Goal: Transaction & Acquisition: Purchase product/service

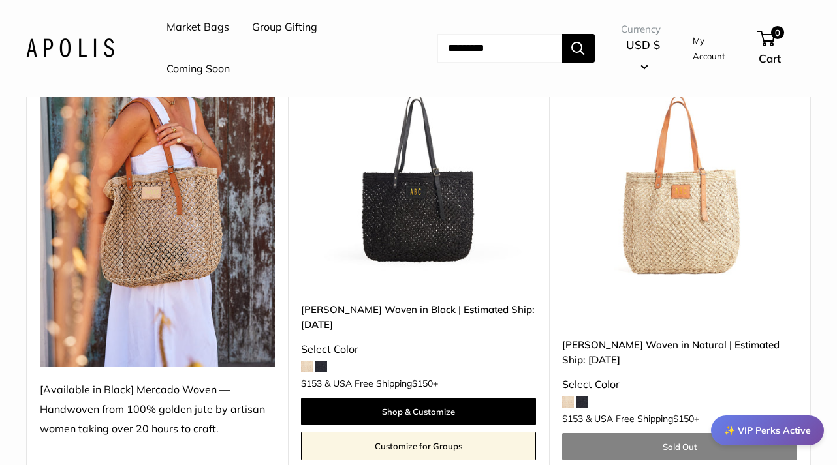
scroll to position [215, 0]
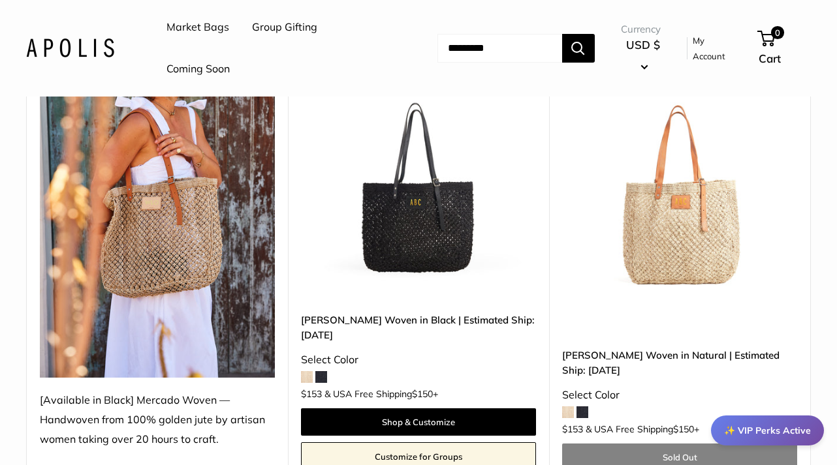
click at [134, 222] on img at bounding box center [157, 221] width 235 height 313
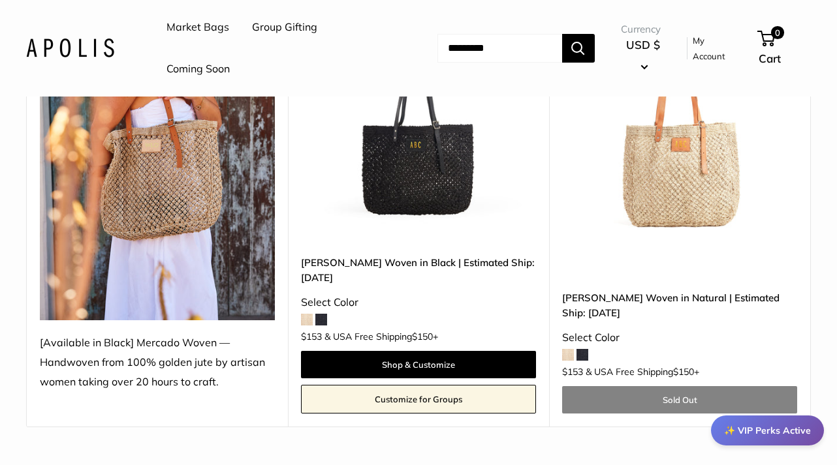
scroll to position [277, 0]
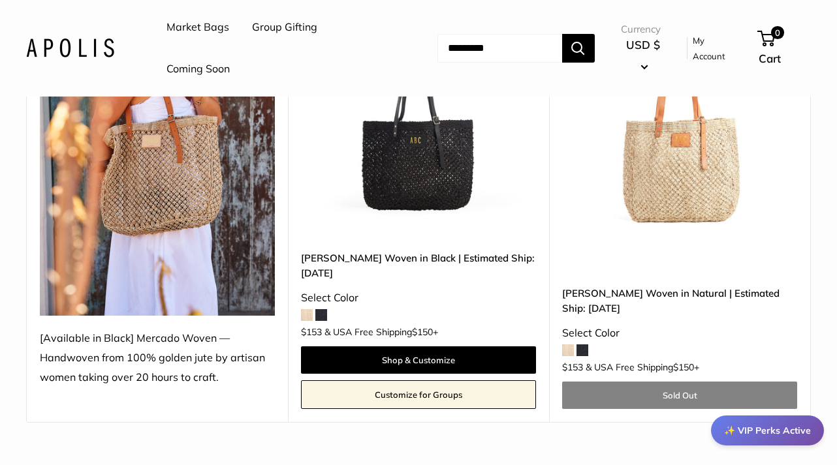
click at [0, 0] on img at bounding box center [0, 0] width 0 height 0
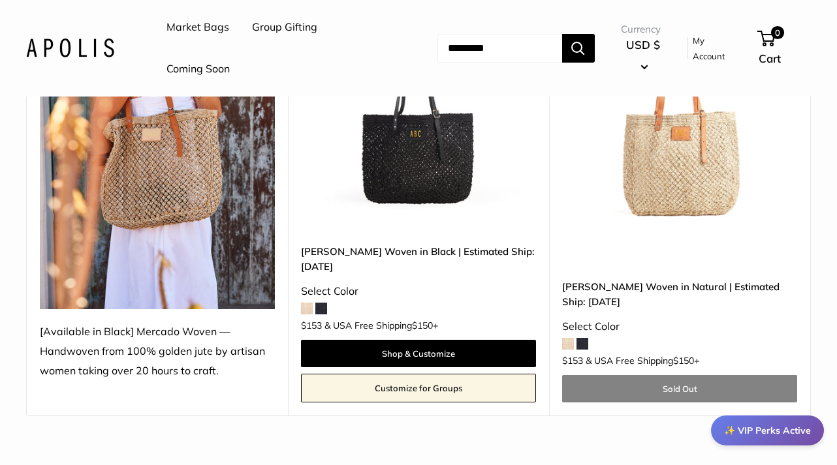
click at [0, 0] on img at bounding box center [0, 0] width 0 height 0
click at [322, 307] on span at bounding box center [321, 309] width 12 height 12
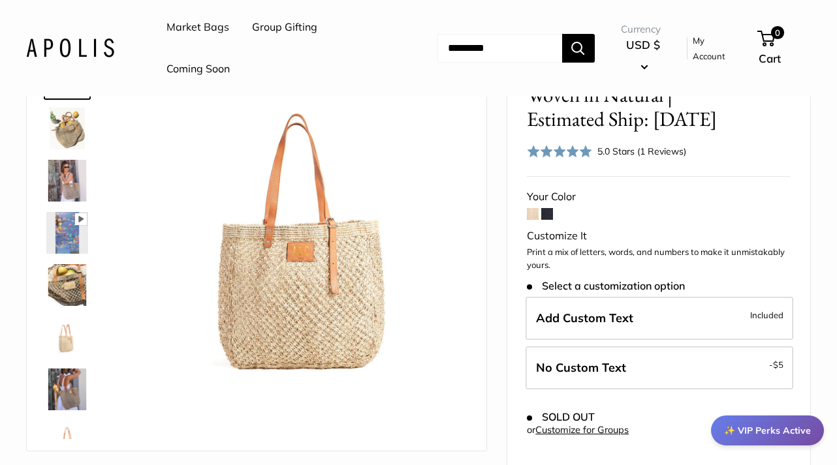
scroll to position [116, 0]
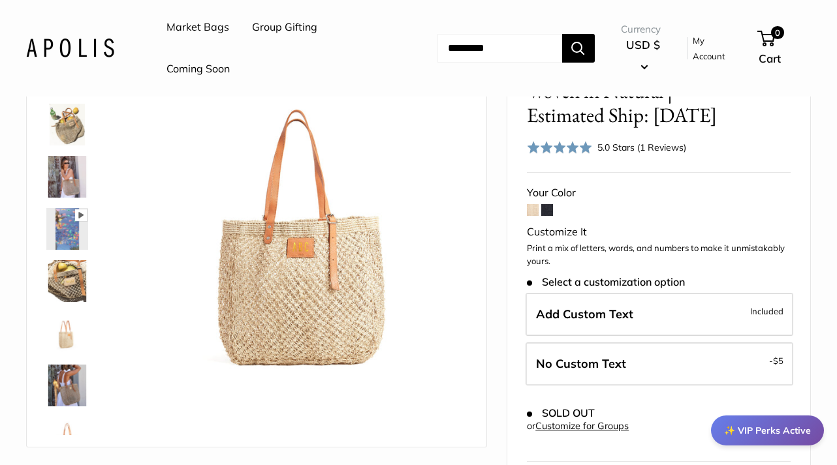
click at [66, 178] on img at bounding box center [67, 177] width 42 height 42
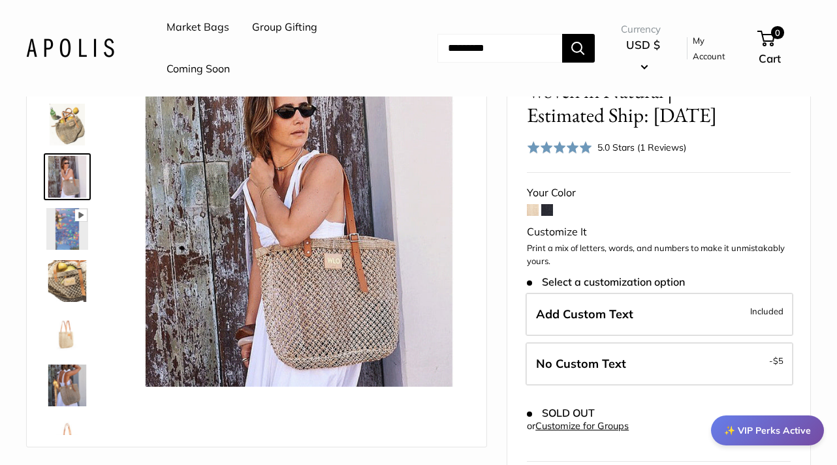
click at [72, 136] on img at bounding box center [67, 125] width 42 height 42
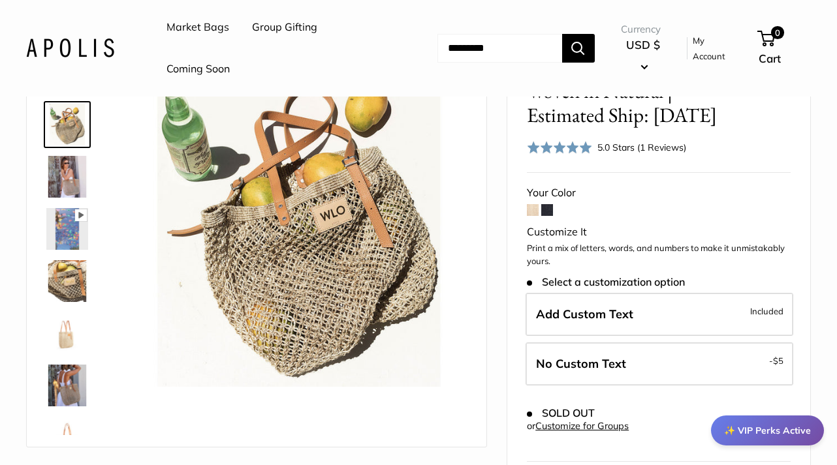
click at [74, 225] on img at bounding box center [67, 229] width 42 height 42
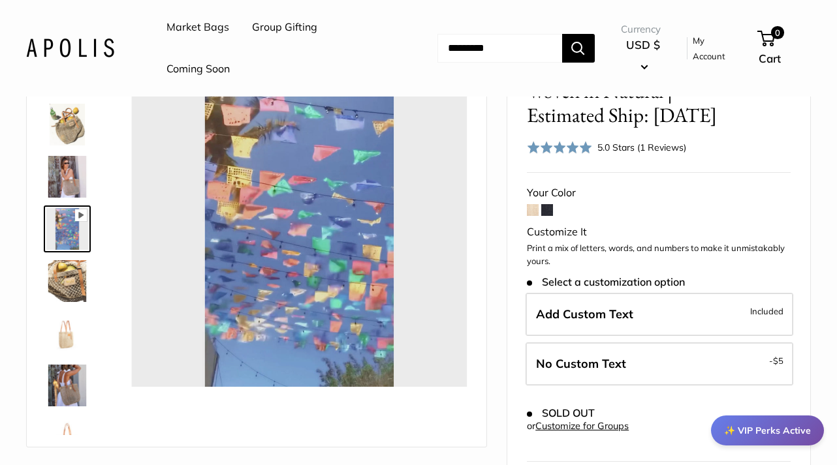
click at [67, 282] on img at bounding box center [67, 281] width 42 height 42
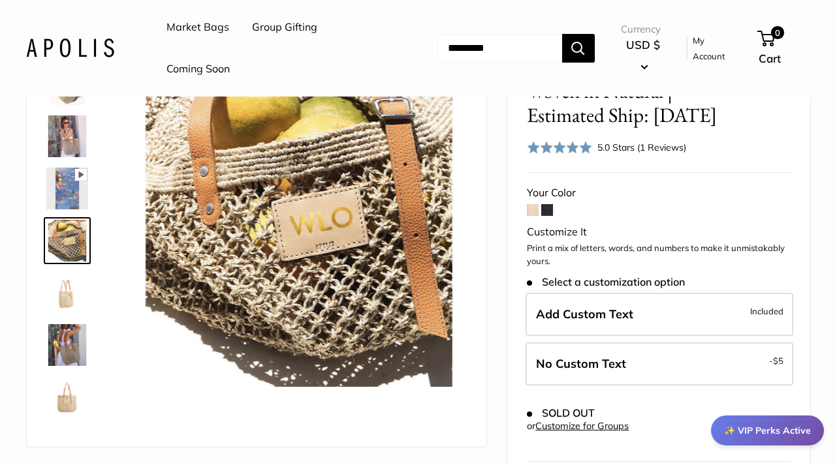
type input "*****"
click at [67, 300] on img at bounding box center [67, 293] width 42 height 42
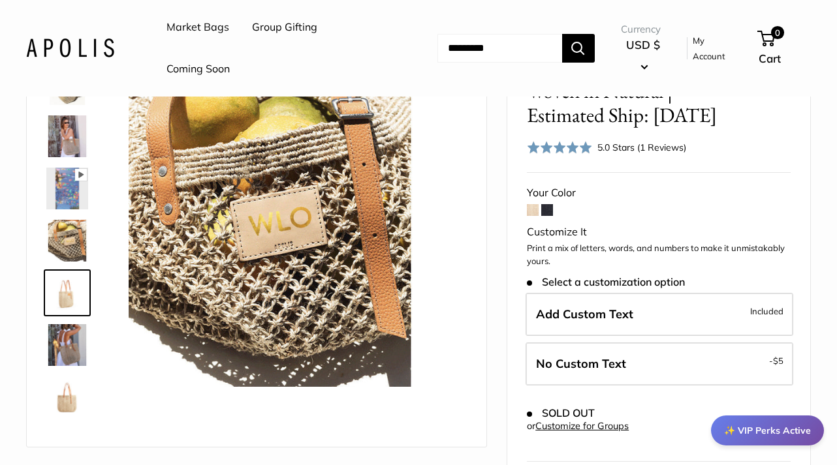
scroll to position [93, 0]
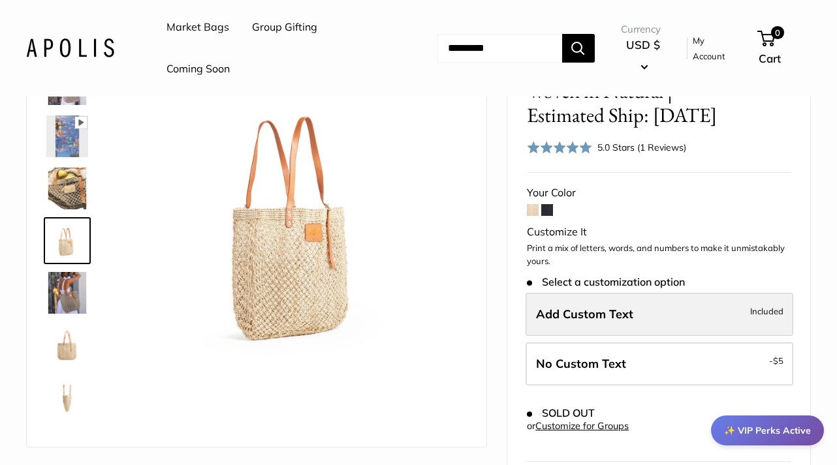
click at [765, 308] on span "Included" at bounding box center [766, 311] width 33 height 16
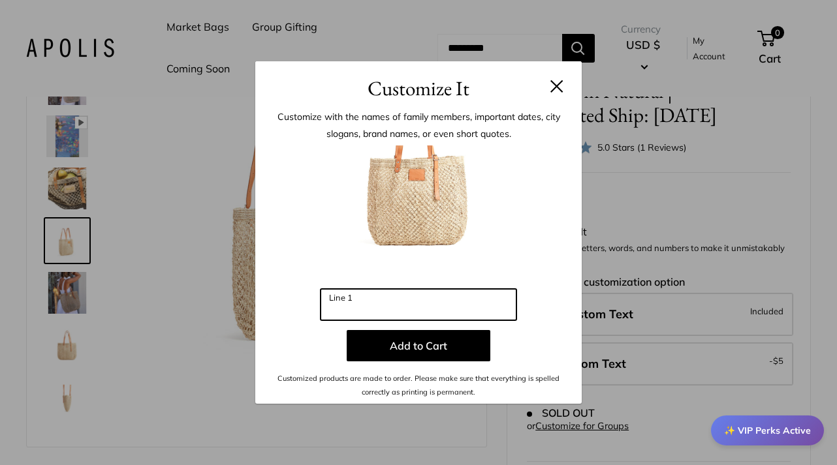
click at [349, 300] on input "Line 1" at bounding box center [418, 304] width 196 height 31
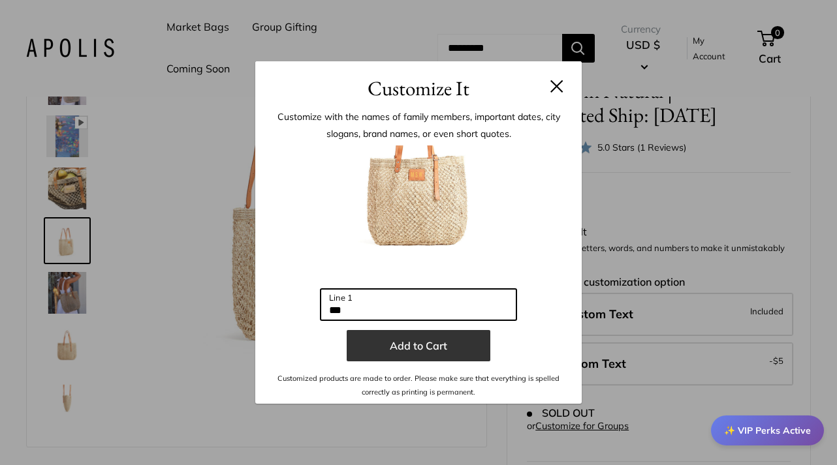
type input "***"
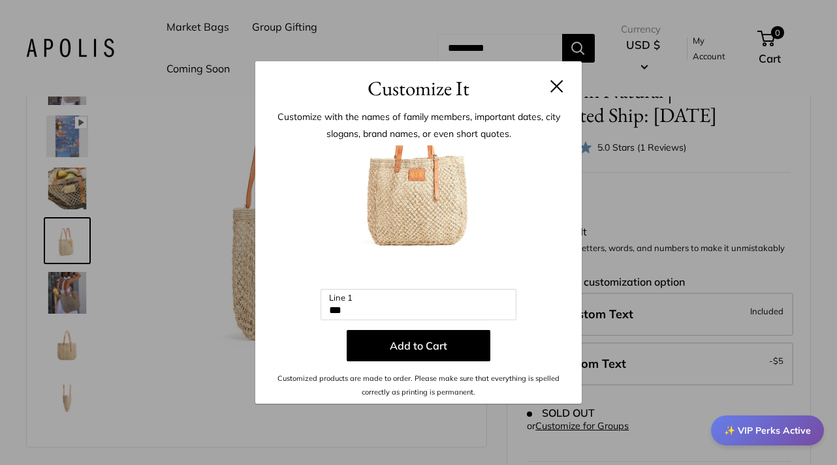
click at [427, 347] on button "Add to Cart" at bounding box center [419, 345] width 144 height 31
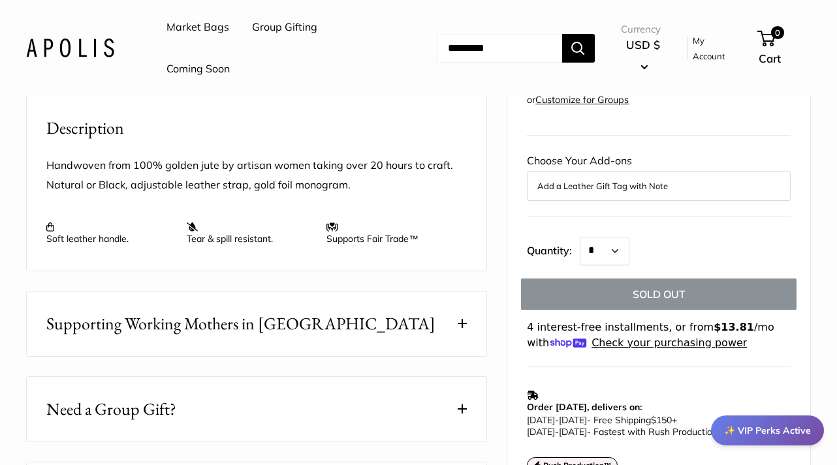
scroll to position [489, 0]
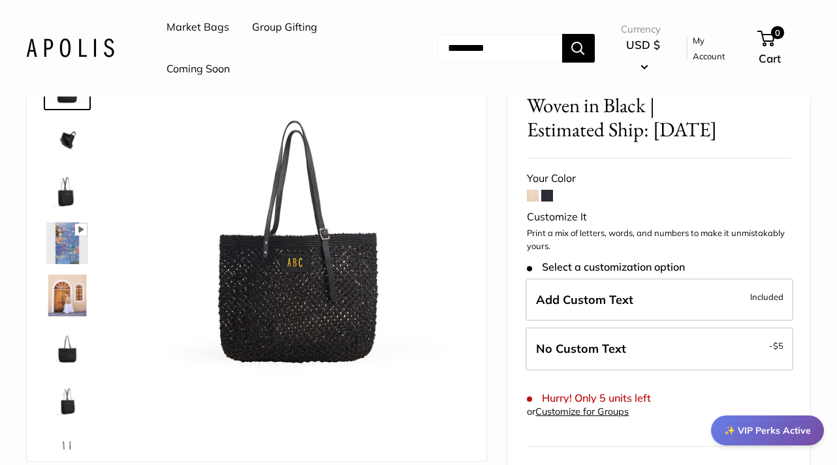
scroll to position [89, 0]
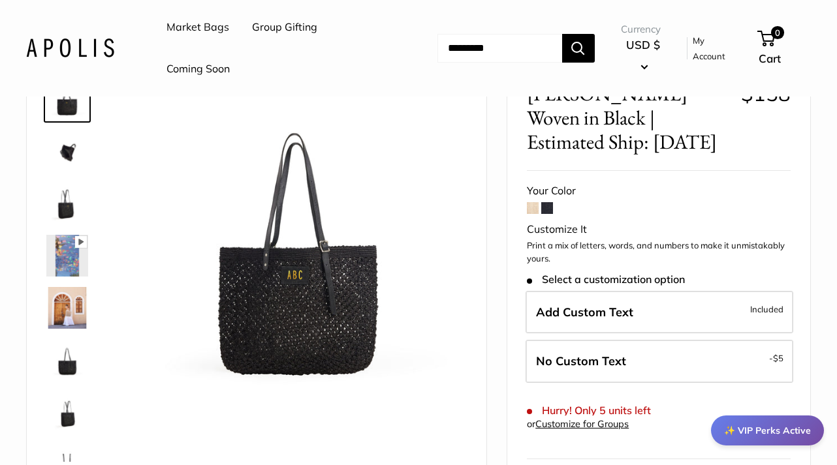
click at [63, 354] on img at bounding box center [67, 360] width 42 height 42
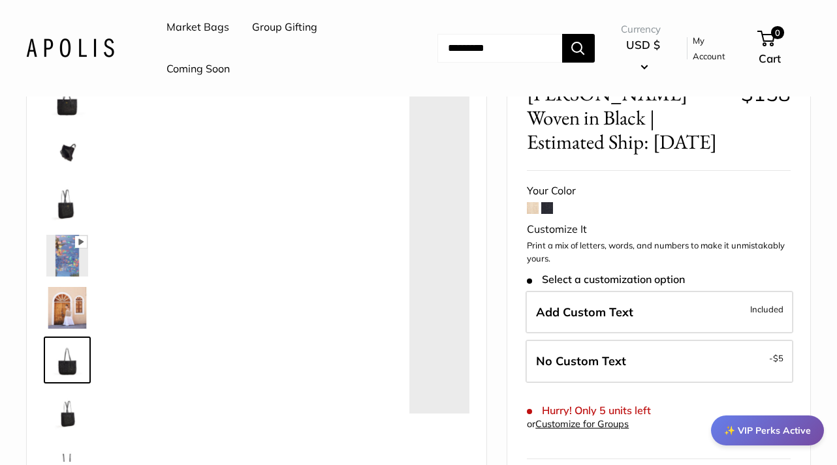
scroll to position [84, 0]
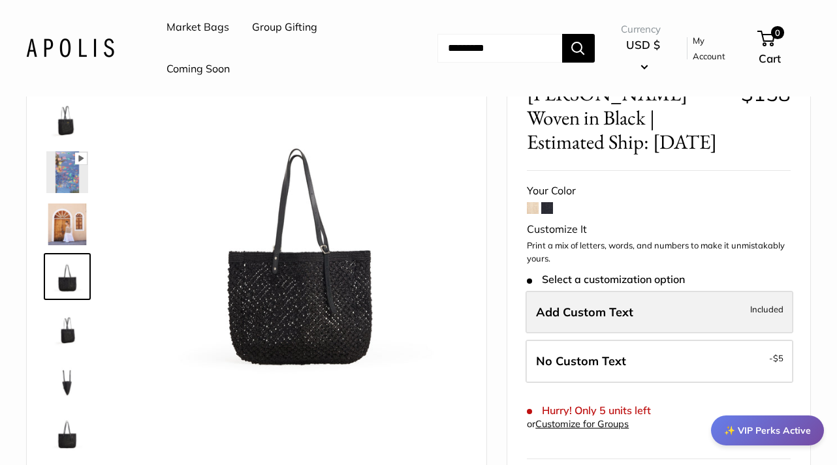
click at [608, 305] on span "Add Custom Text" at bounding box center [584, 312] width 97 height 15
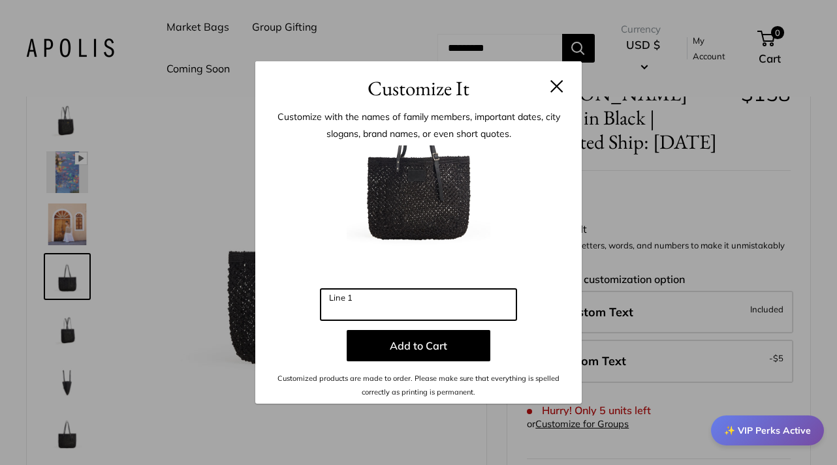
click at [359, 300] on input "Line 1" at bounding box center [418, 304] width 196 height 31
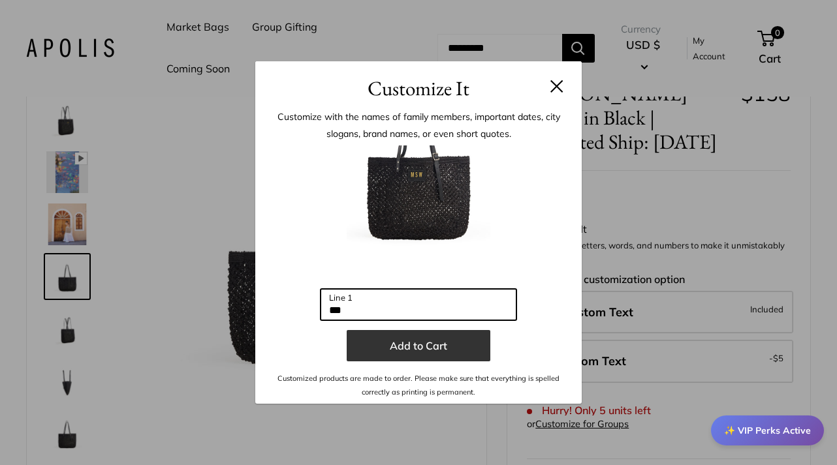
type input "***"
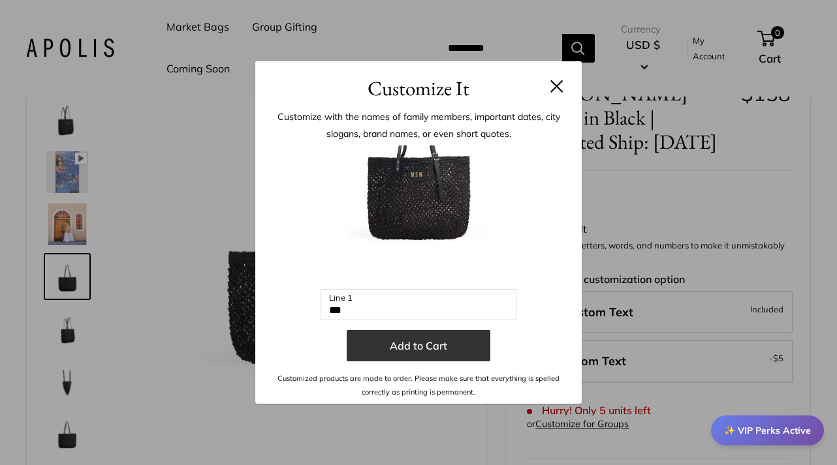
click at [418, 343] on button "Add to Cart" at bounding box center [419, 345] width 144 height 31
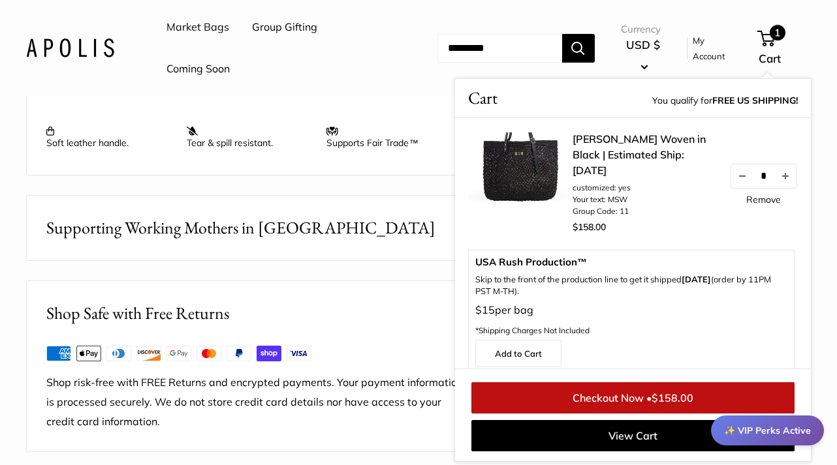
scroll to position [589, 0]
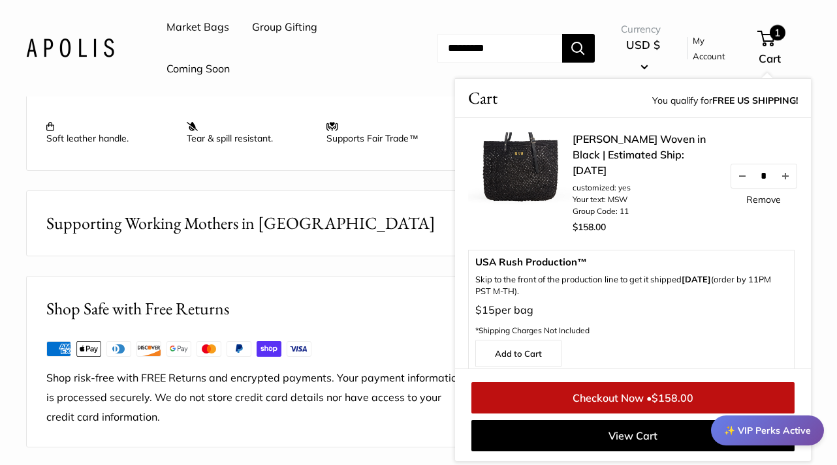
click at [613, 394] on link "Checkout Now • $158.00" at bounding box center [632, 397] width 323 height 31
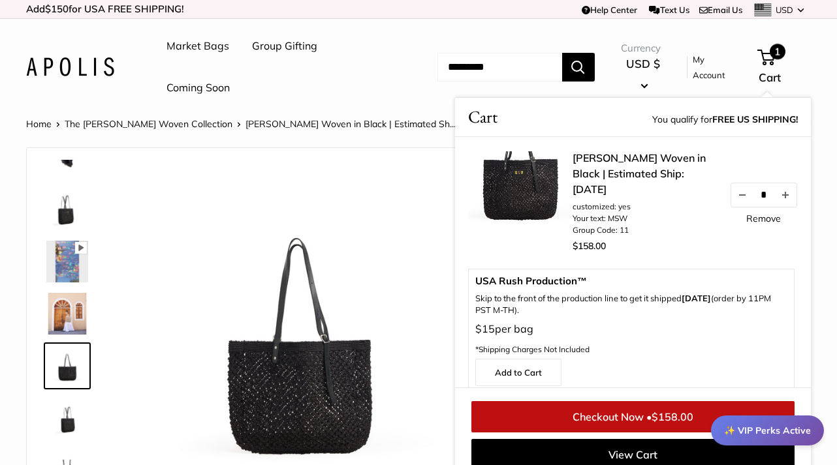
scroll to position [0, 0]
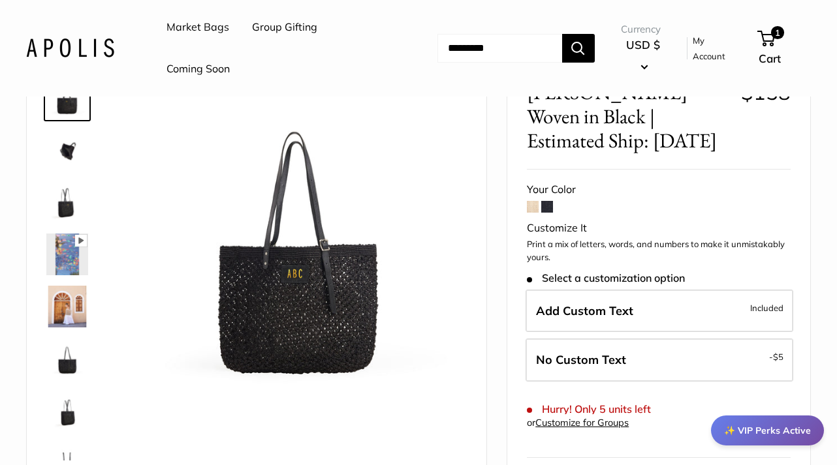
scroll to position [89, 0]
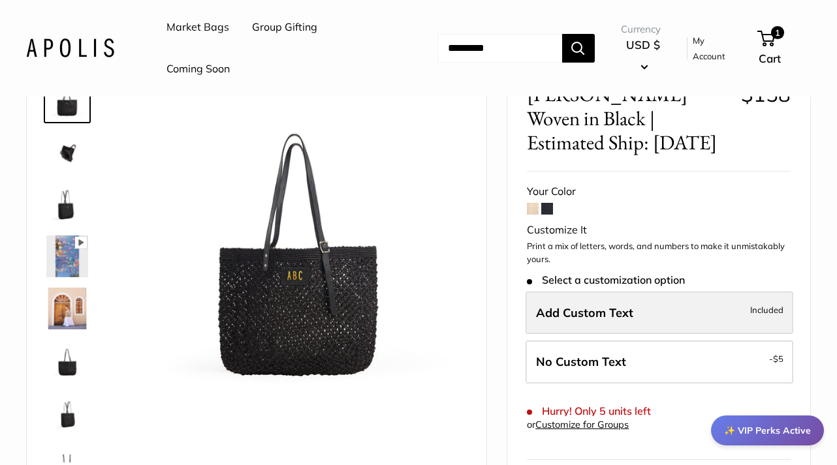
click at [562, 305] on span "Add Custom Text" at bounding box center [584, 312] width 97 height 15
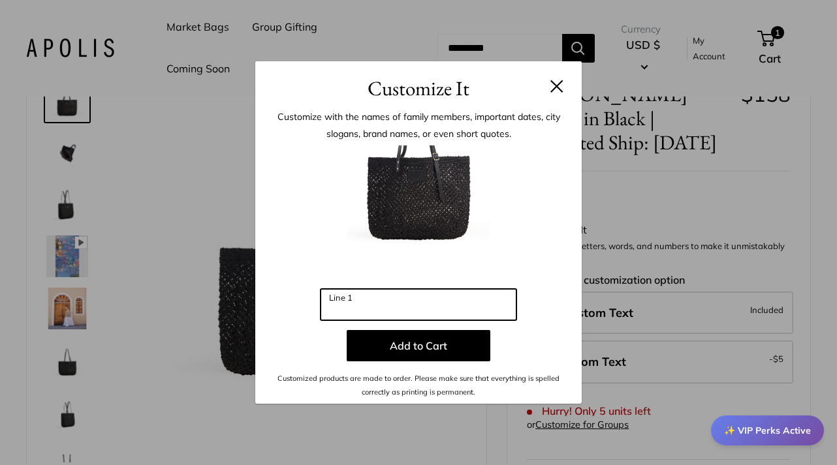
click at [344, 307] on input "Line 1" at bounding box center [418, 304] width 196 height 31
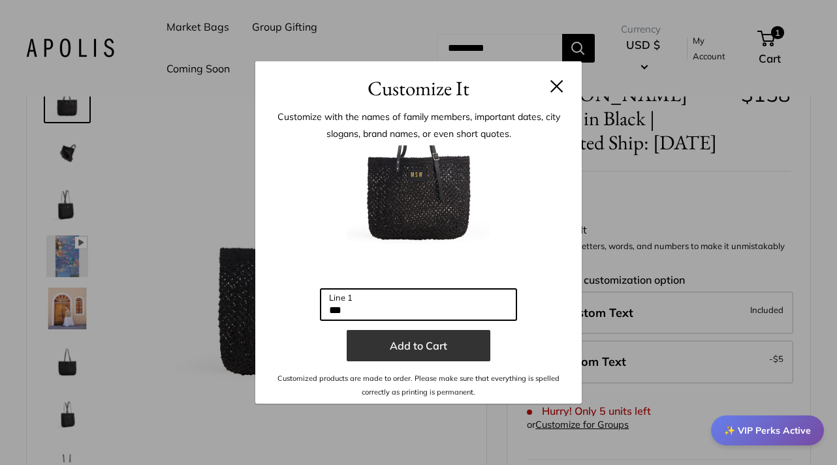
type input "***"
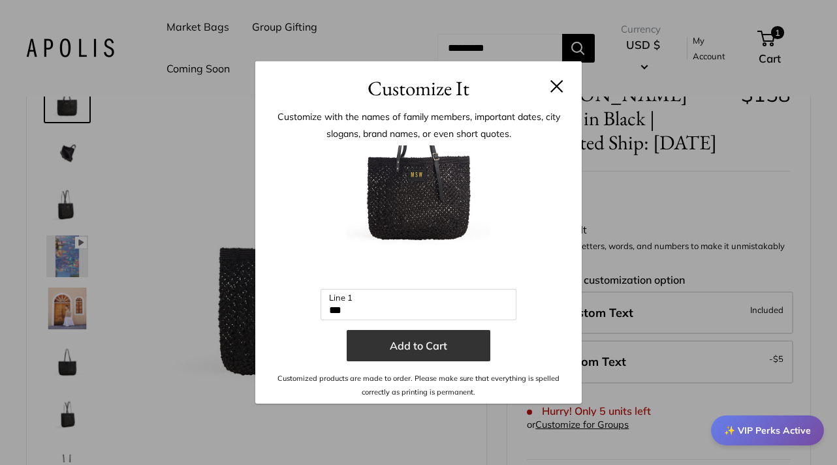
click at [417, 346] on button "Add to Cart" at bounding box center [419, 345] width 144 height 31
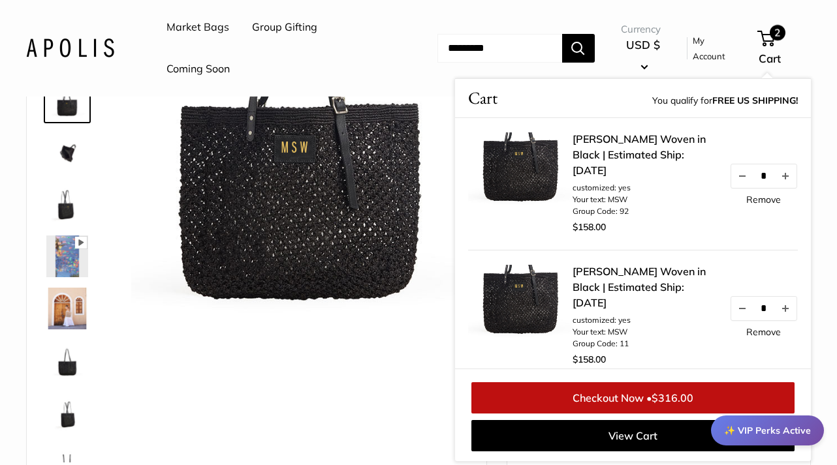
click at [766, 334] on link "Remove" at bounding box center [763, 332] width 35 height 9
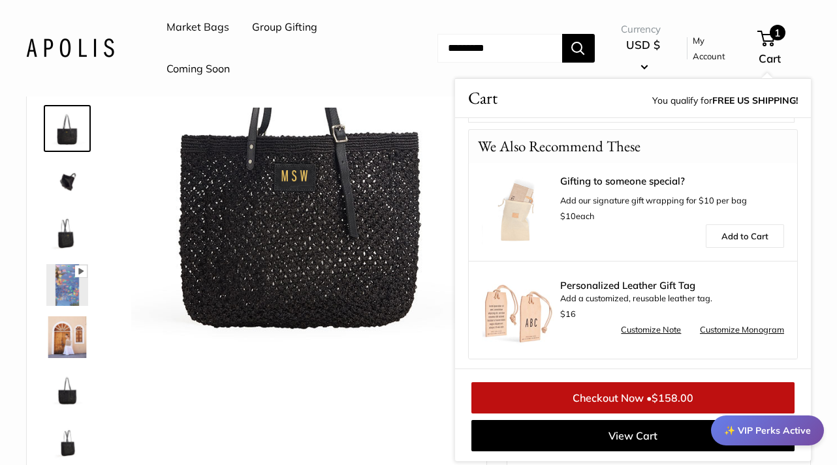
scroll to position [60, 0]
click at [764, 431] on div "✨ VIP Perks Active" at bounding box center [767, 431] width 113 height 30
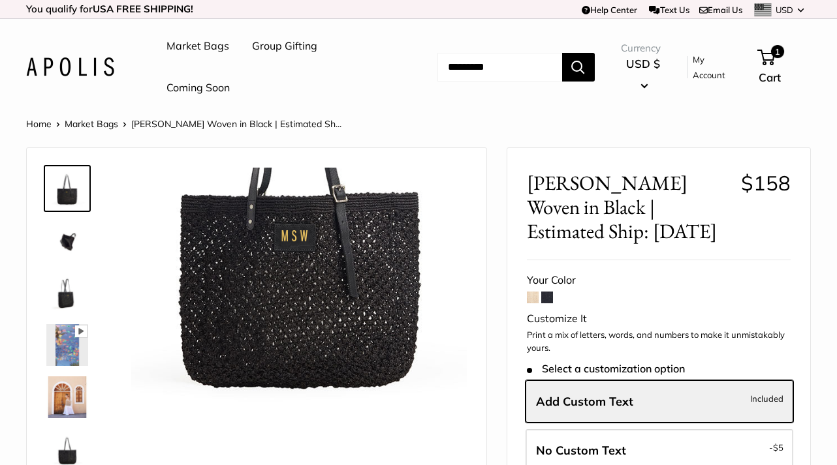
scroll to position [0, 0]
click at [774, 53] on span "1" at bounding box center [766, 58] width 18 height 16
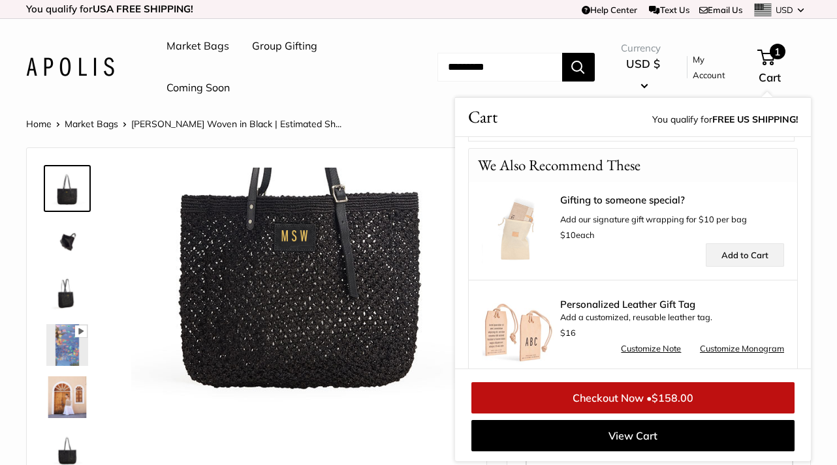
scroll to position [271, 0]
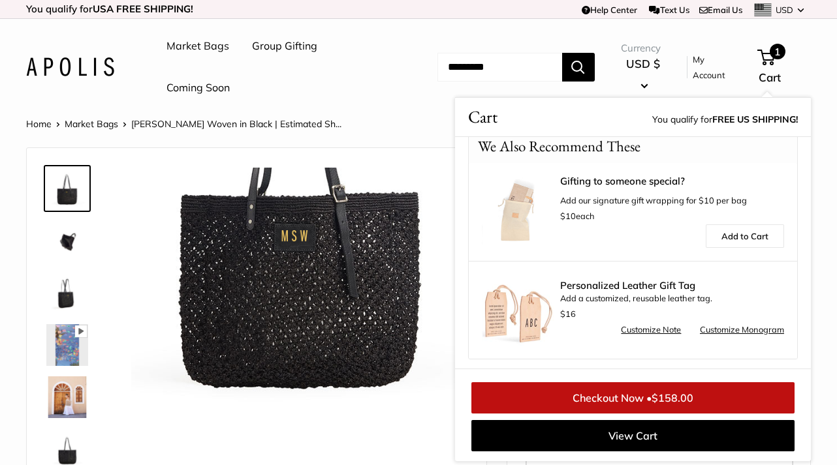
click at [629, 398] on link "Checkout Now • $158.00" at bounding box center [632, 397] width 323 height 31
